Goal: Information Seeking & Learning: Find specific page/section

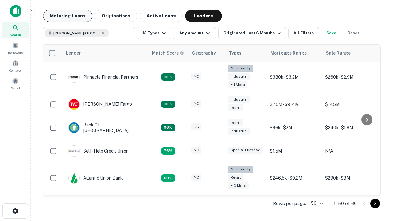
click at [67, 16] on button "Maturing Loans" at bounding box center [67, 16] width 49 height 12
